Goal: Task Accomplishment & Management: Use online tool/utility

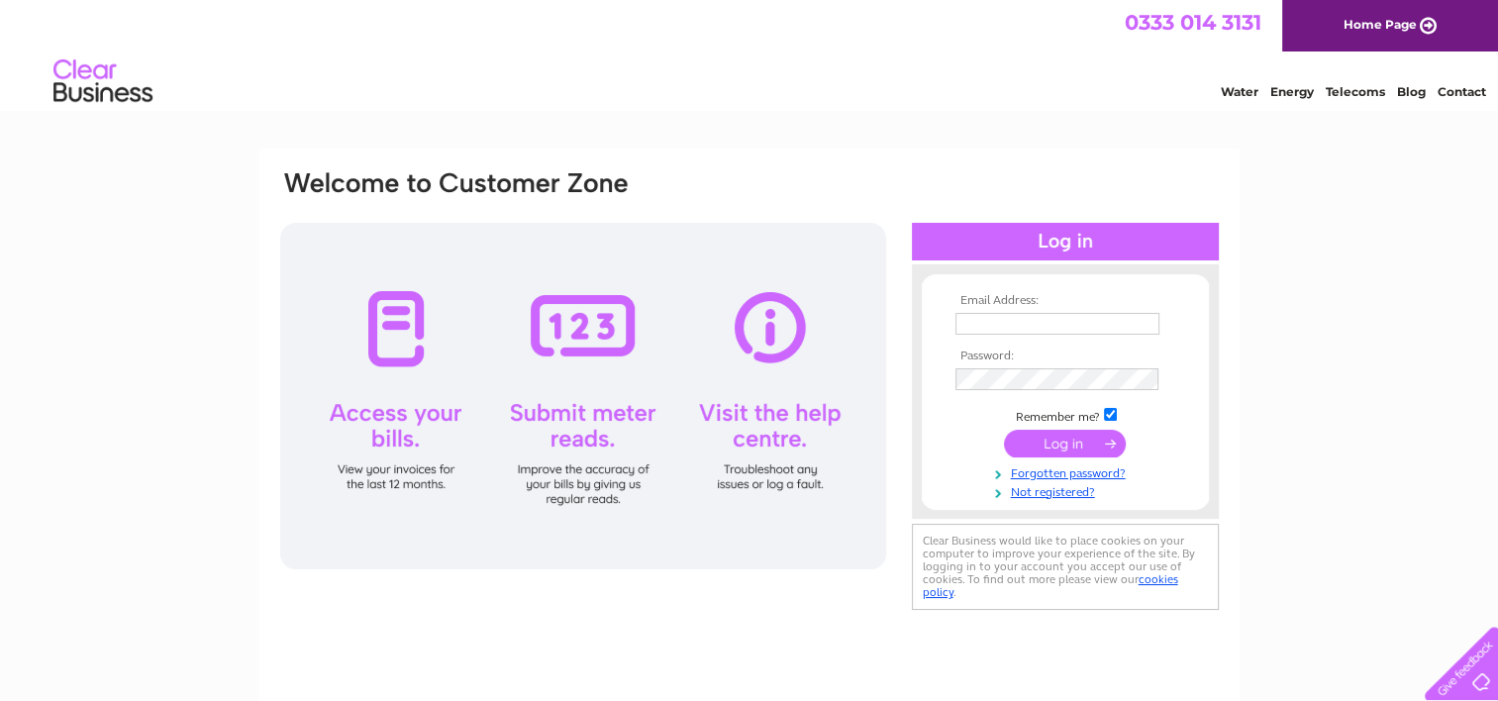
type input "[EMAIL_ADDRESS][DOMAIN_NAME]"
click at [1074, 451] on input "submit" at bounding box center [1065, 444] width 122 height 28
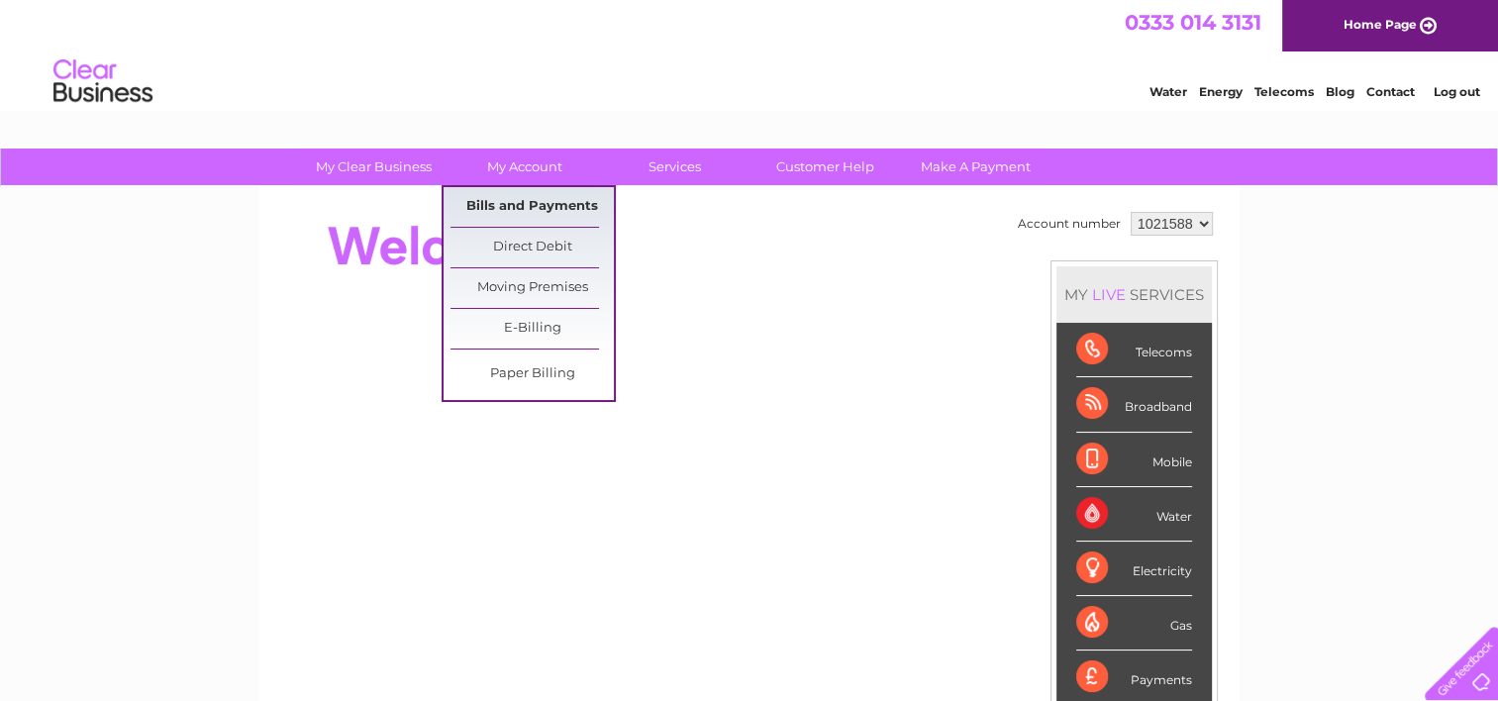
click at [523, 199] on link "Bills and Payments" at bounding box center [532, 207] width 163 height 40
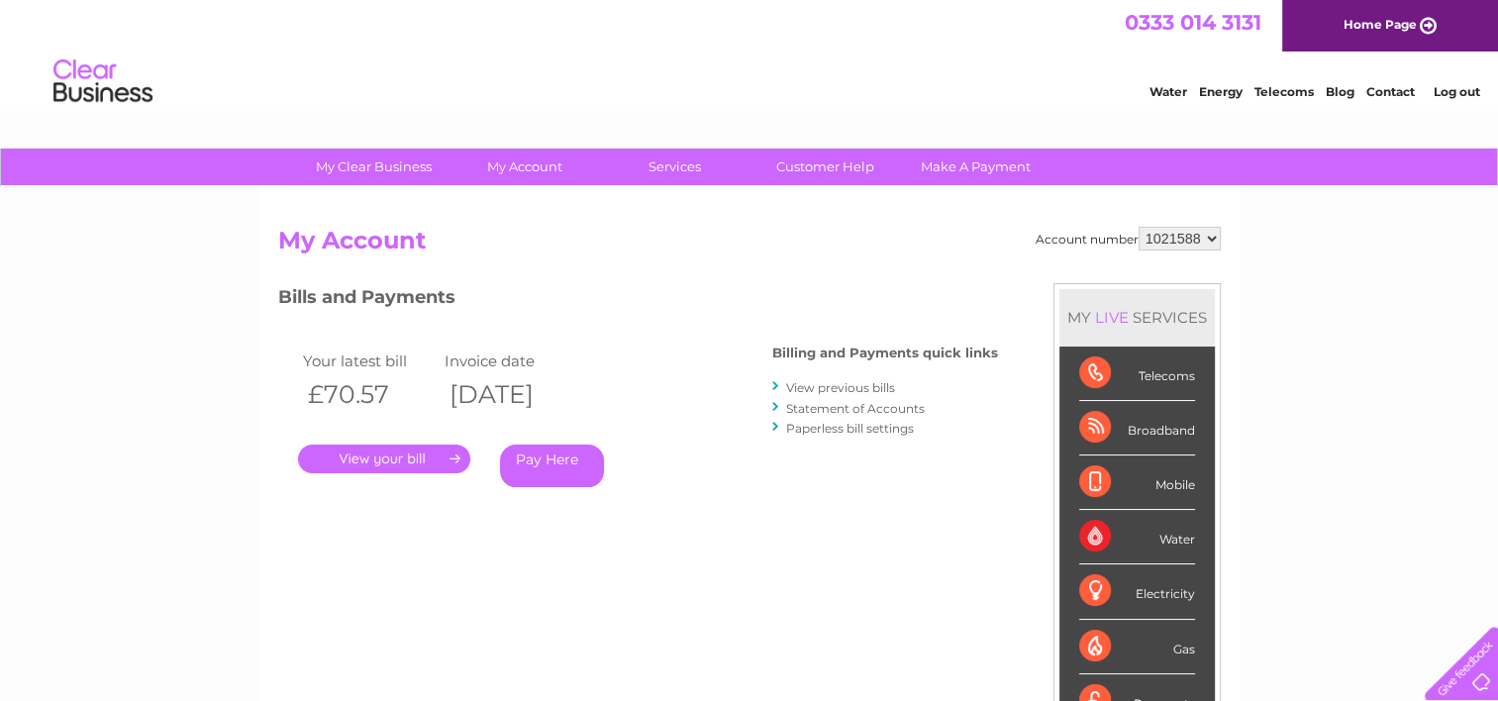
click at [409, 453] on link "." at bounding box center [384, 459] width 172 height 29
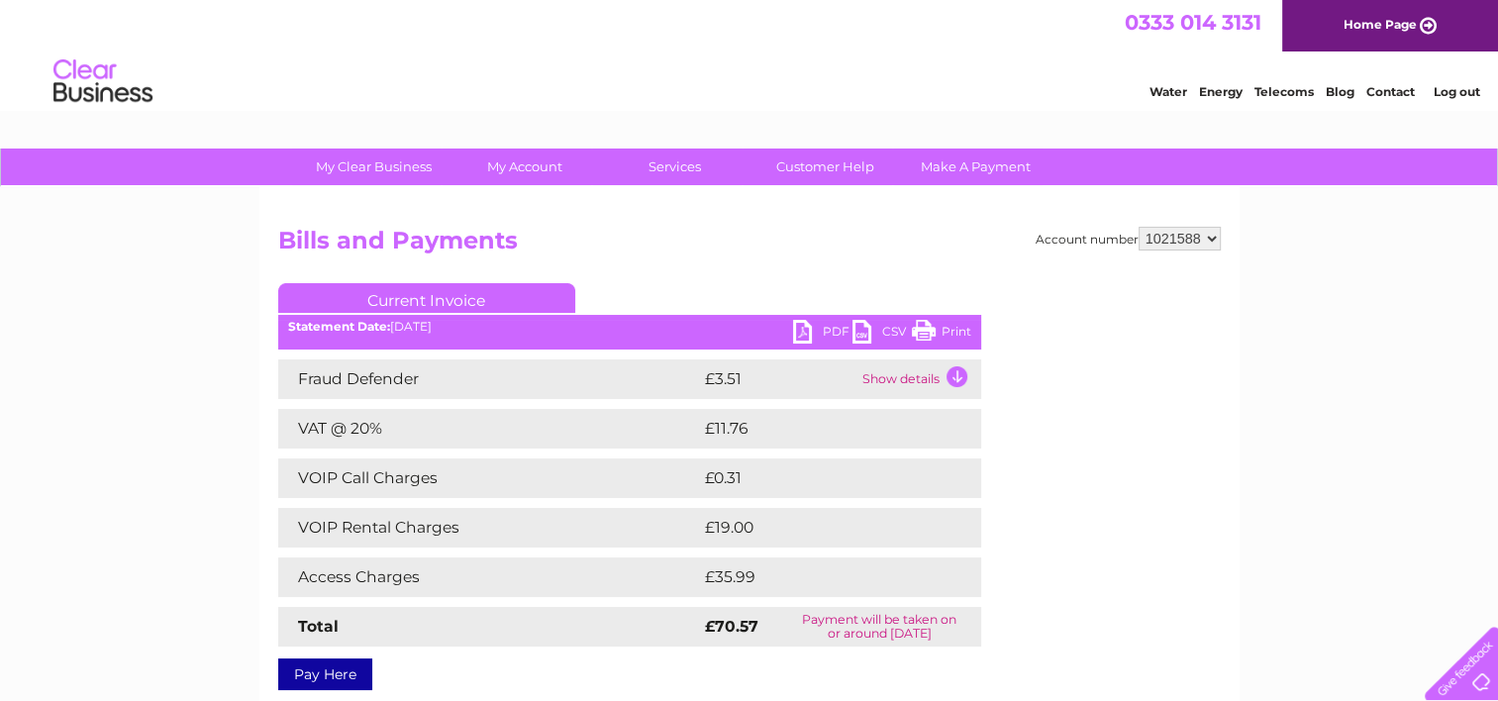
click at [955, 329] on link "Print" at bounding box center [941, 334] width 59 height 29
